Goal: Information Seeking & Learning: Find contact information

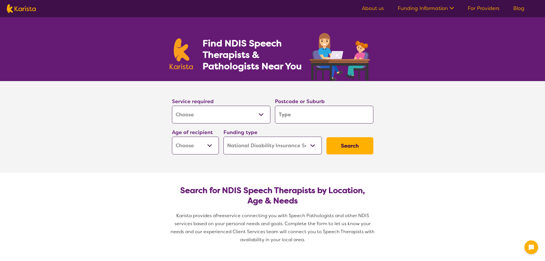
select select "[MEDICAL_DATA]"
select select "NDIS"
select select "[MEDICAL_DATA]"
select select "NDIS"
click at [289, 111] on input "search" at bounding box center [324, 115] width 98 height 18
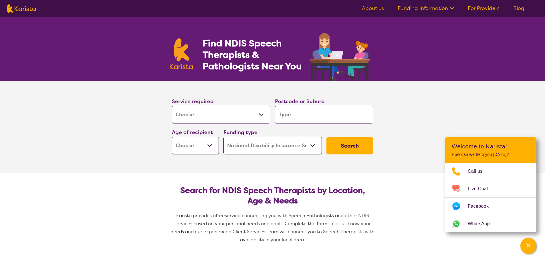
type input "6"
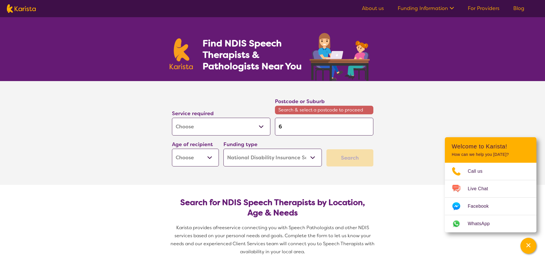
type input "61"
type input "611"
type input "6112"
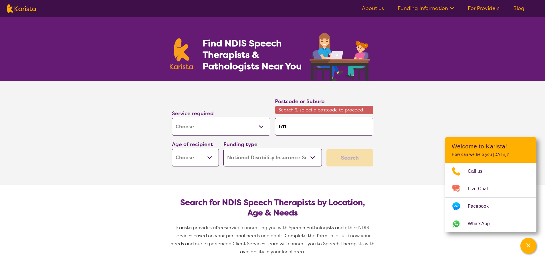
type input "6112"
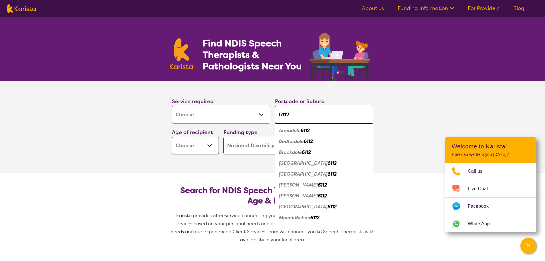
type input "6112"
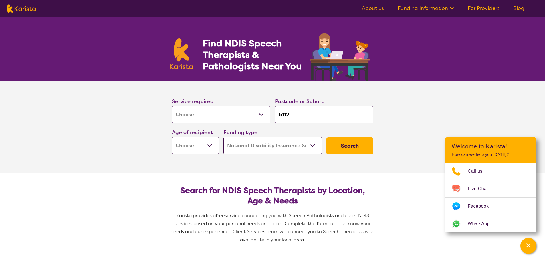
click at [207, 152] on select "Early Childhood - 0 to 9 Child - 10 to 11 Adolescent - 12 to 17 Adult - 18 to 6…" at bounding box center [195, 146] width 47 height 18
select select "EC"
click at [172, 137] on select "Early Childhood - 0 to 9 Child - 10 to 11 Adolescent - 12 to 17 Adult - 18 to 6…" at bounding box center [195, 146] width 47 height 18
select select "EC"
click at [311, 145] on select "Home Care Package (HCP) National Disability Insurance Scheme (NDIS) I don't know" at bounding box center [273, 146] width 98 height 18
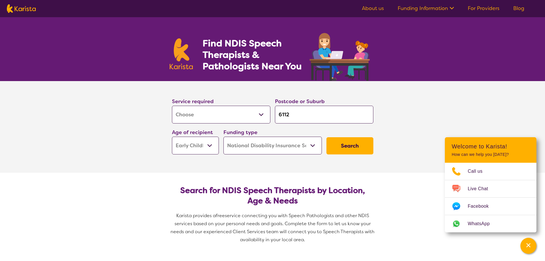
select select "i-don-t-know"
click at [224, 137] on select "Home Care Package (HCP) National Disability Insurance Scheme (NDIS) I don't know" at bounding box center [273, 146] width 98 height 18
select select "i-don-t-know"
click at [352, 145] on button "Search" at bounding box center [350, 145] width 47 height 17
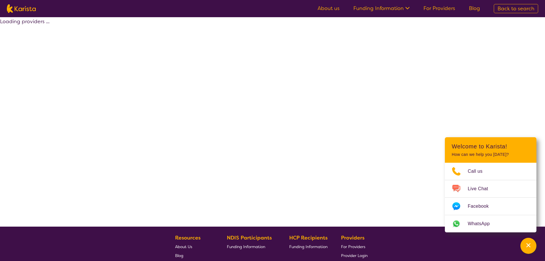
select select "[MEDICAL_DATA]"
select select "EC"
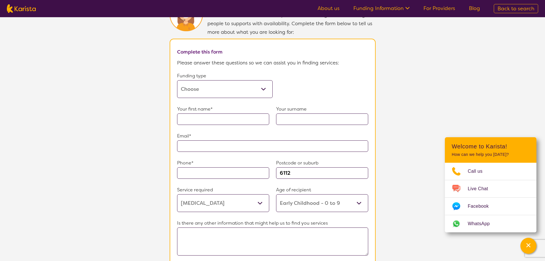
scroll to position [315, 0]
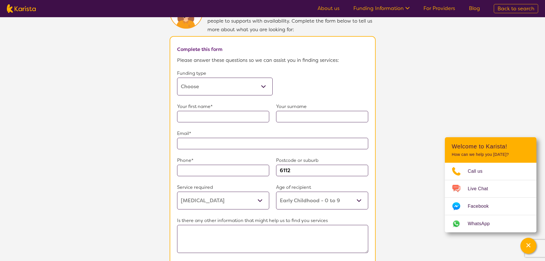
click at [251, 88] on select "Home Care Package (HCP) Home Care Package - Level 1 Home Care Package - Level 2…" at bounding box center [225, 87] width 96 height 18
click at [177, 78] on select "Home Care Package (HCP) Home Care Package - Level 1 Home Care Package - Level 2…" at bounding box center [225, 87] width 96 height 18
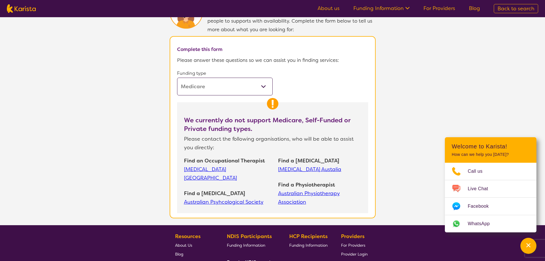
drag, startPoint x: 264, startPoint y: 92, endPoint x: 264, endPoint y: 88, distance: 4.0
click at [264, 92] on form "Funding type Home Care Package (HCP) Home Care Package - Level 1 Home Care Pack…" at bounding box center [272, 141] width 191 height 144
click at [264, 86] on select "Home Care Package (HCP) Home Care Package - Level 1 Home Care Package - Level 2…" at bounding box center [225, 87] width 96 height 18
select select "self-funded"
click at [177, 78] on select "Home Care Package (HCP) Home Care Package - Level 1 Home Care Package - Level 2…" at bounding box center [225, 87] width 96 height 18
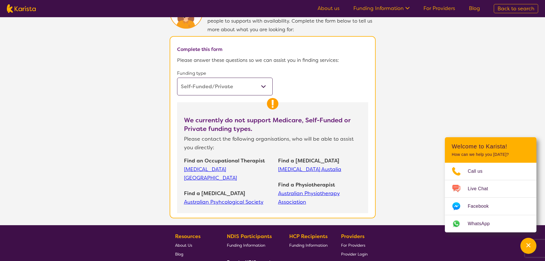
click at [297, 165] on link "[MEDICAL_DATA] Austalia" at bounding box center [319, 169] width 83 height 9
